Goal: Information Seeking & Learning: Learn about a topic

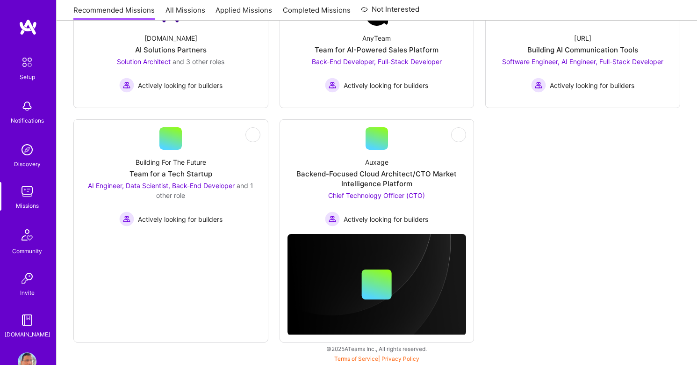
scroll to position [263, 0]
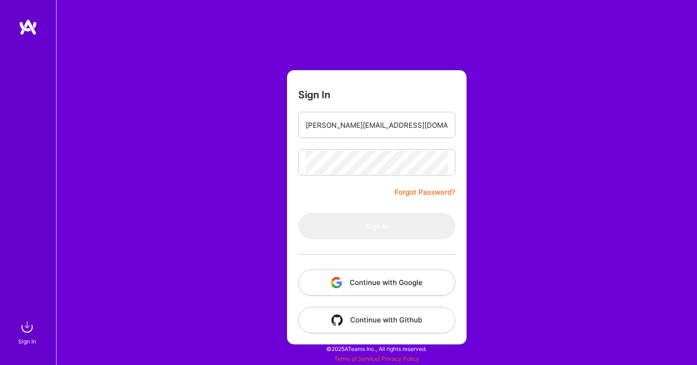
type input "alex@caerkettontech.com"
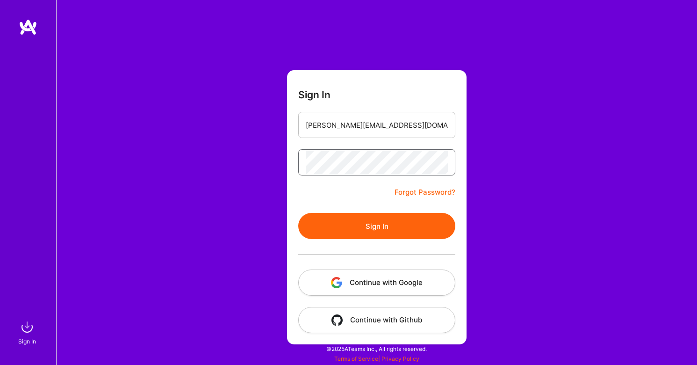
click at [377, 226] on button "Sign In" at bounding box center [376, 226] width 157 height 26
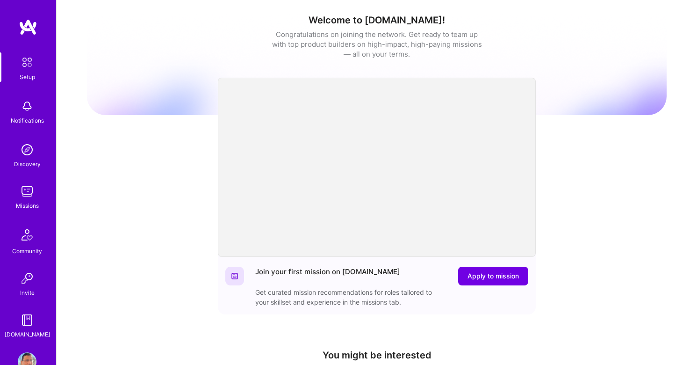
click at [29, 189] on img at bounding box center [27, 191] width 19 height 19
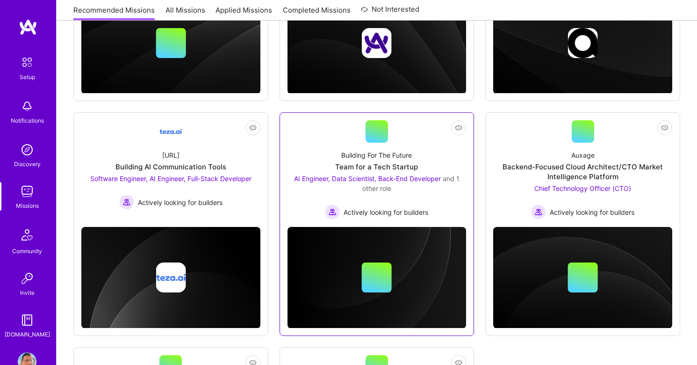
scroll to position [271, 0]
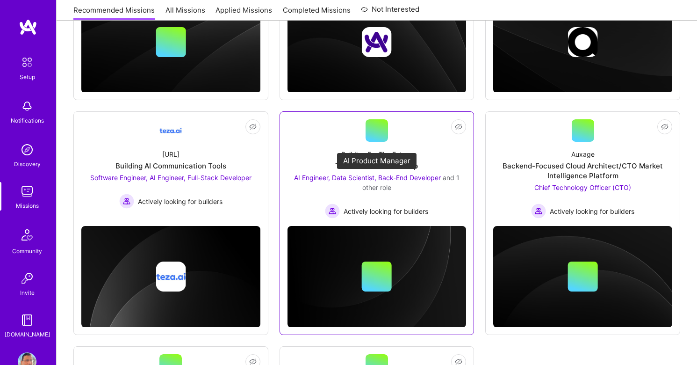
click at [410, 176] on span "AI Engineer, Data Scientist, Back-End Developer" at bounding box center [367, 177] width 147 height 8
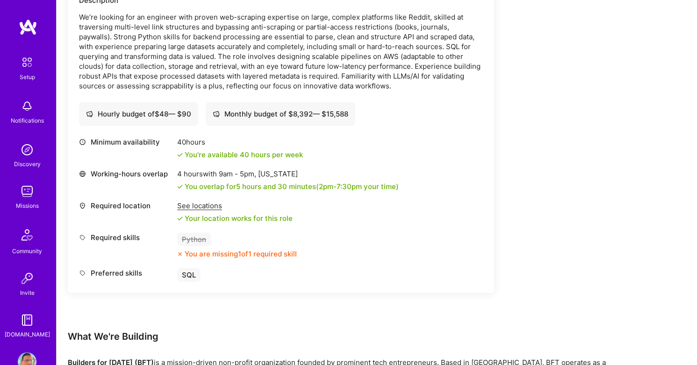
scroll to position [1267, 0]
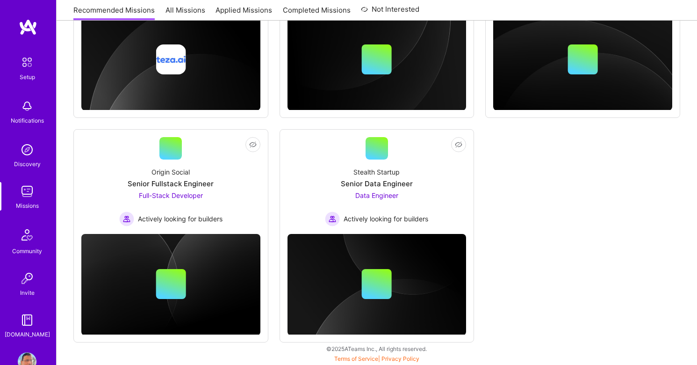
scroll to position [487, 0]
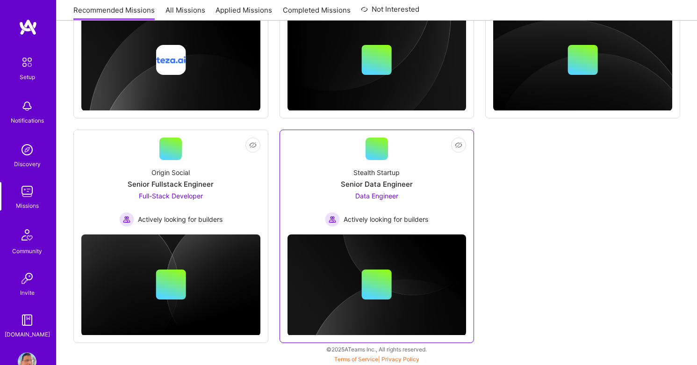
click at [374, 194] on span "Data Engineer" at bounding box center [376, 196] width 43 height 8
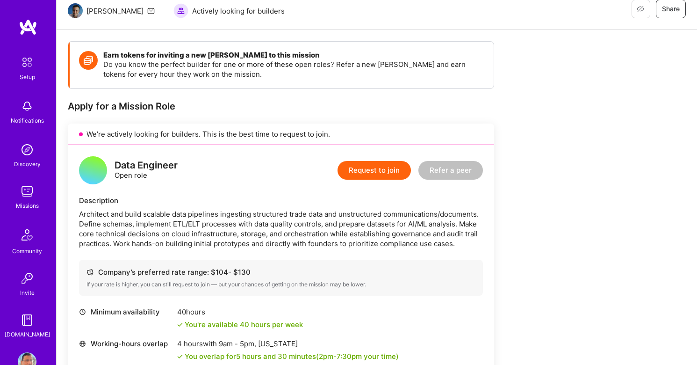
scroll to position [101, 0]
